Goal: Obtain resource: Obtain resource

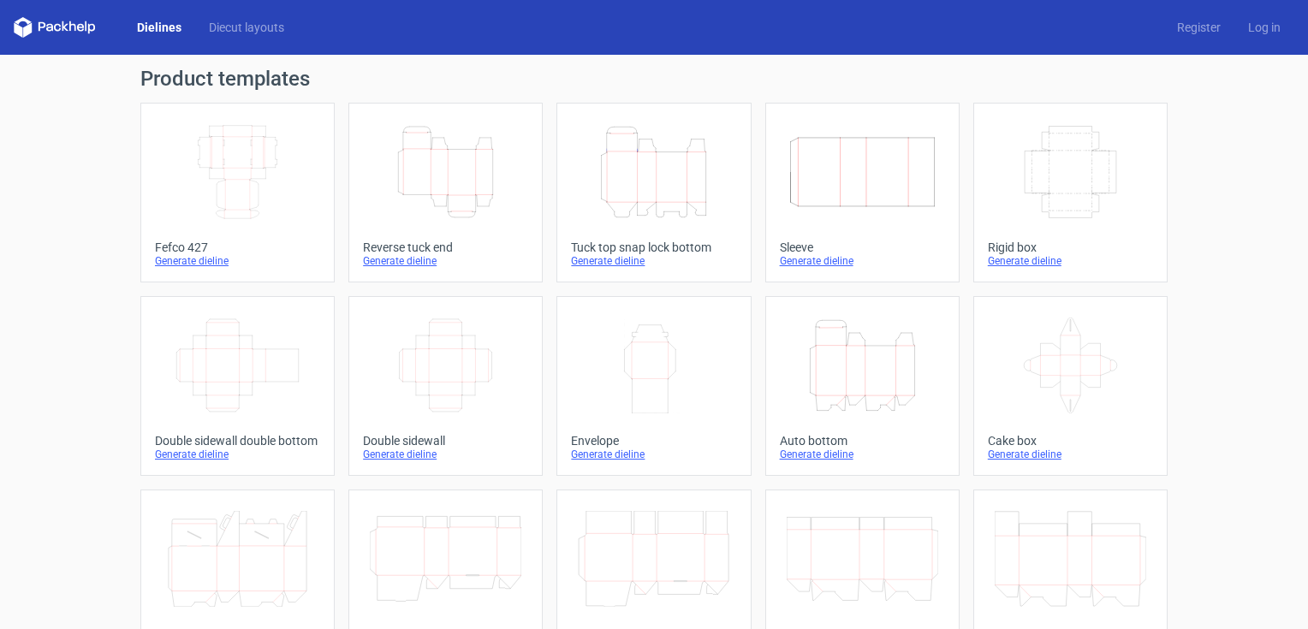
click at [436, 166] on icon "Height Depth Width" at bounding box center [446, 172] width 152 height 96
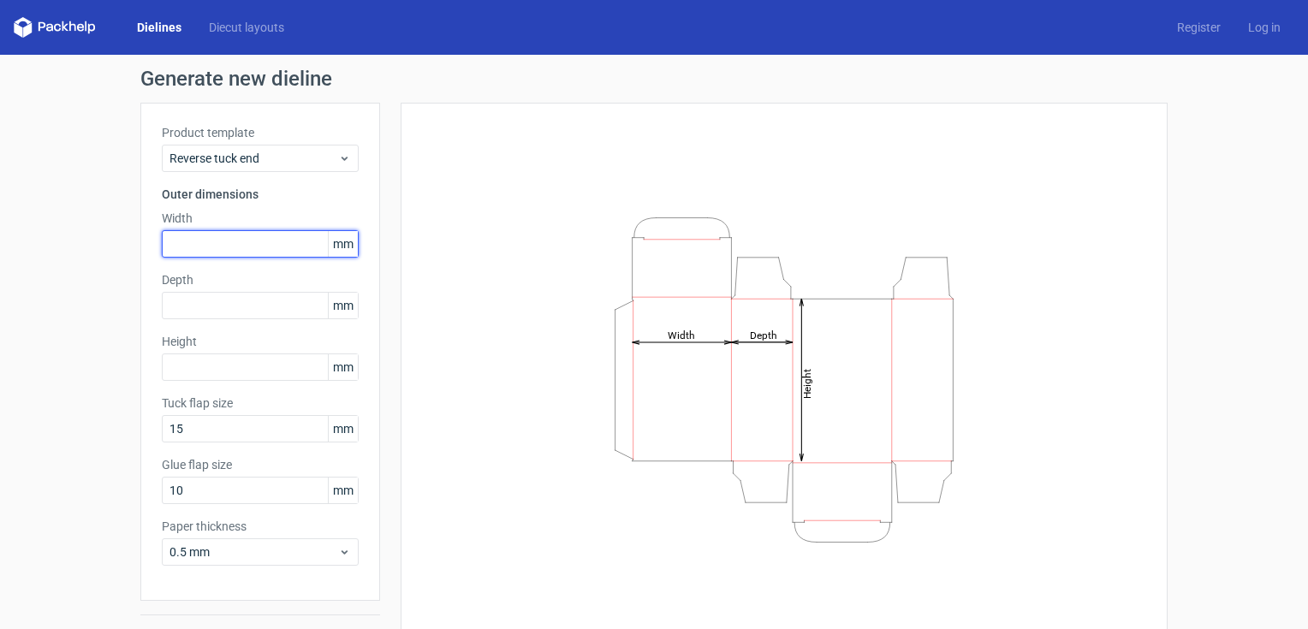
click at [165, 244] on input "text" at bounding box center [260, 243] width 197 height 27
type input "95"
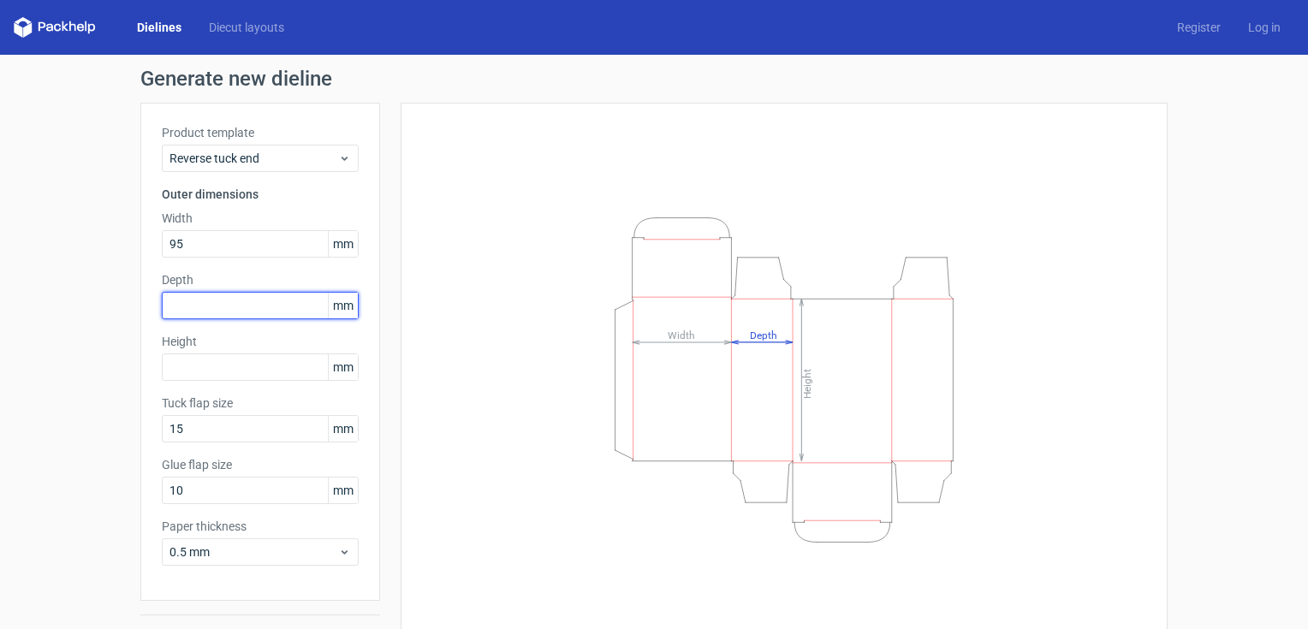
click at [165, 306] on input "text" at bounding box center [260, 305] width 197 height 27
type input "95"
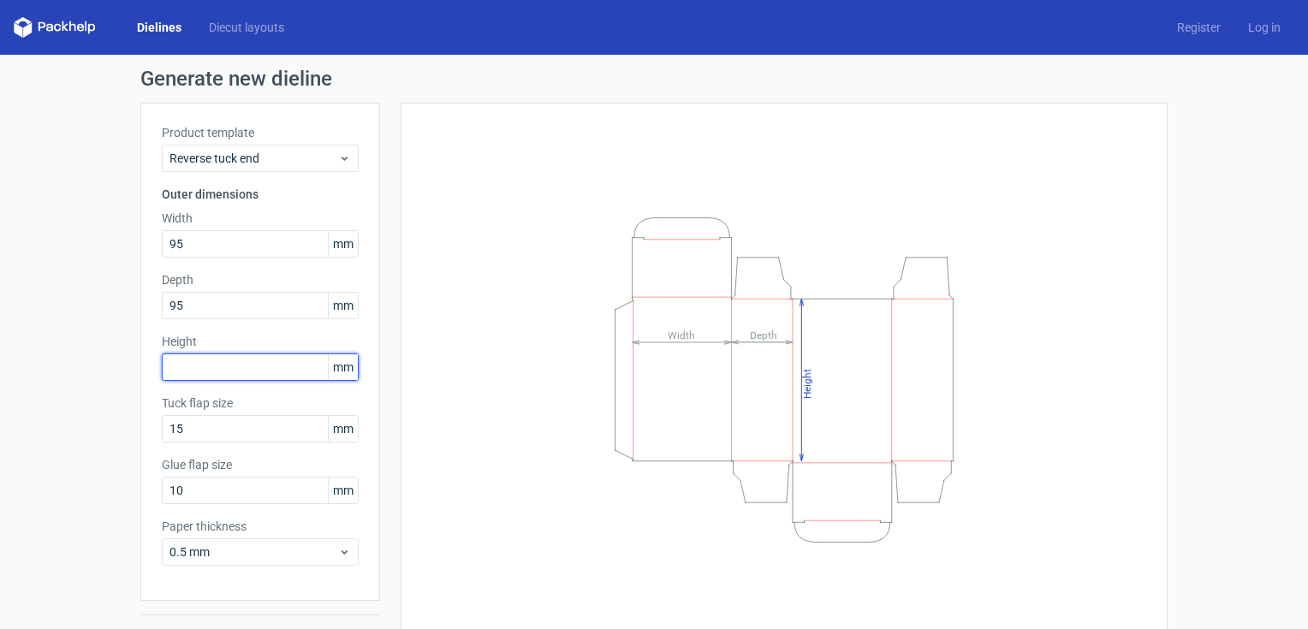
click at [174, 366] on input "text" at bounding box center [260, 367] width 197 height 27
type input "190"
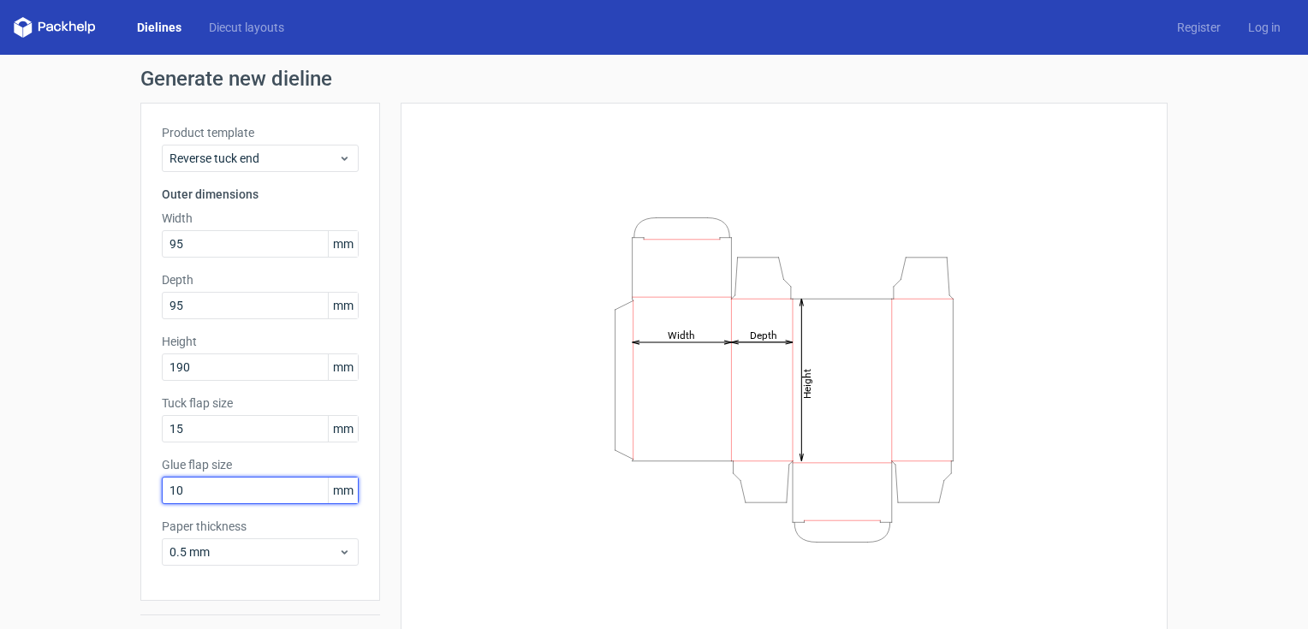
drag, startPoint x: 170, startPoint y: 488, endPoint x: 110, endPoint y: 493, distance: 61.0
click at [110, 493] on div "Generate new dieline Product template Reverse tuck end Outer dimensions Width 9…" at bounding box center [654, 363] width 1308 height 616
type input "30"
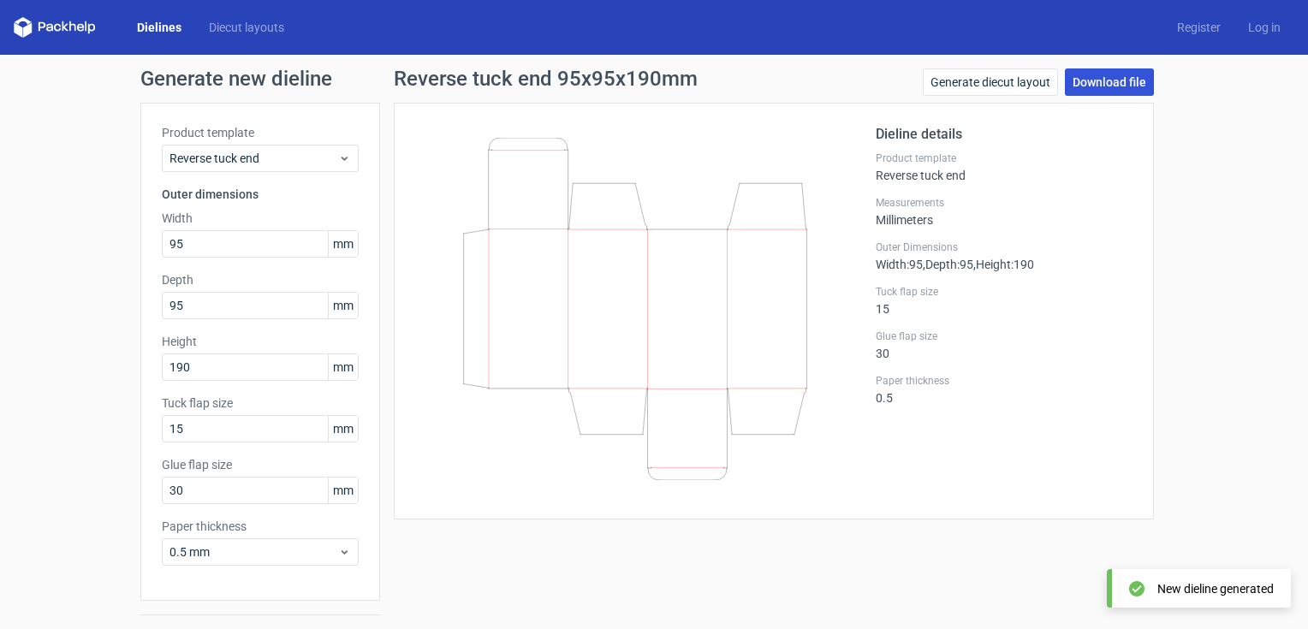
click at [1100, 82] on link "Download file" at bounding box center [1109, 81] width 89 height 27
